Goal: Information Seeking & Learning: Compare options

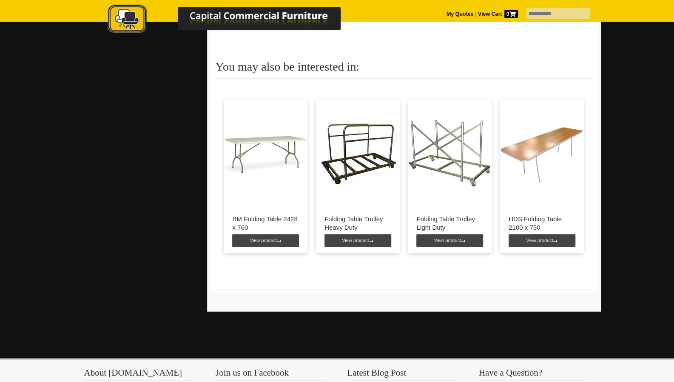
scroll to position [681, 0]
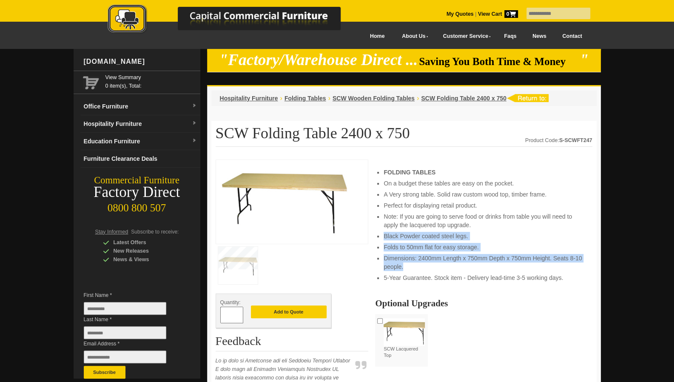
drag, startPoint x: 471, startPoint y: 225, endPoint x: 484, endPoint y: 262, distance: 39.5
click at [484, 262] on ul "FOLDING TABLES On a budget these tables are easy on the pocket. A Very strong t…" at bounding box center [484, 225] width 200 height 114
click at [483, 265] on li "Dimensions: 2400mm Length x 750mm Depth x 750mm Height. Seats 8-10 people." at bounding box center [484, 262] width 200 height 17
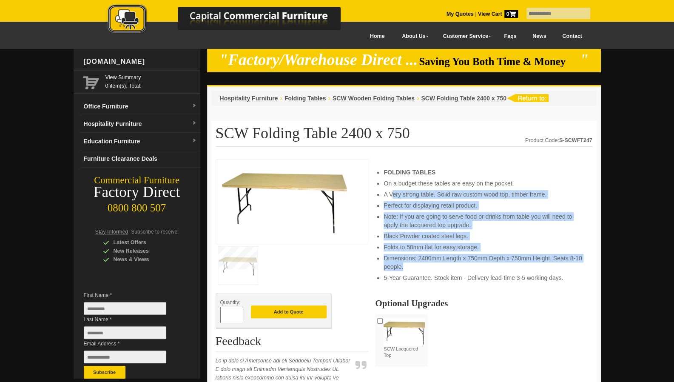
drag, startPoint x: 475, startPoint y: 268, endPoint x: 392, endPoint y: 190, distance: 113.4
click at [392, 190] on ul "FOLDING TABLES On a budget these tables are easy on the pocket. A Very strong t…" at bounding box center [484, 225] width 200 height 114
click at [392, 190] on li "A Very strong table. Solid raw custom wood top, timber frame." at bounding box center [484, 194] width 200 height 9
